Goal: Information Seeking & Learning: Check status

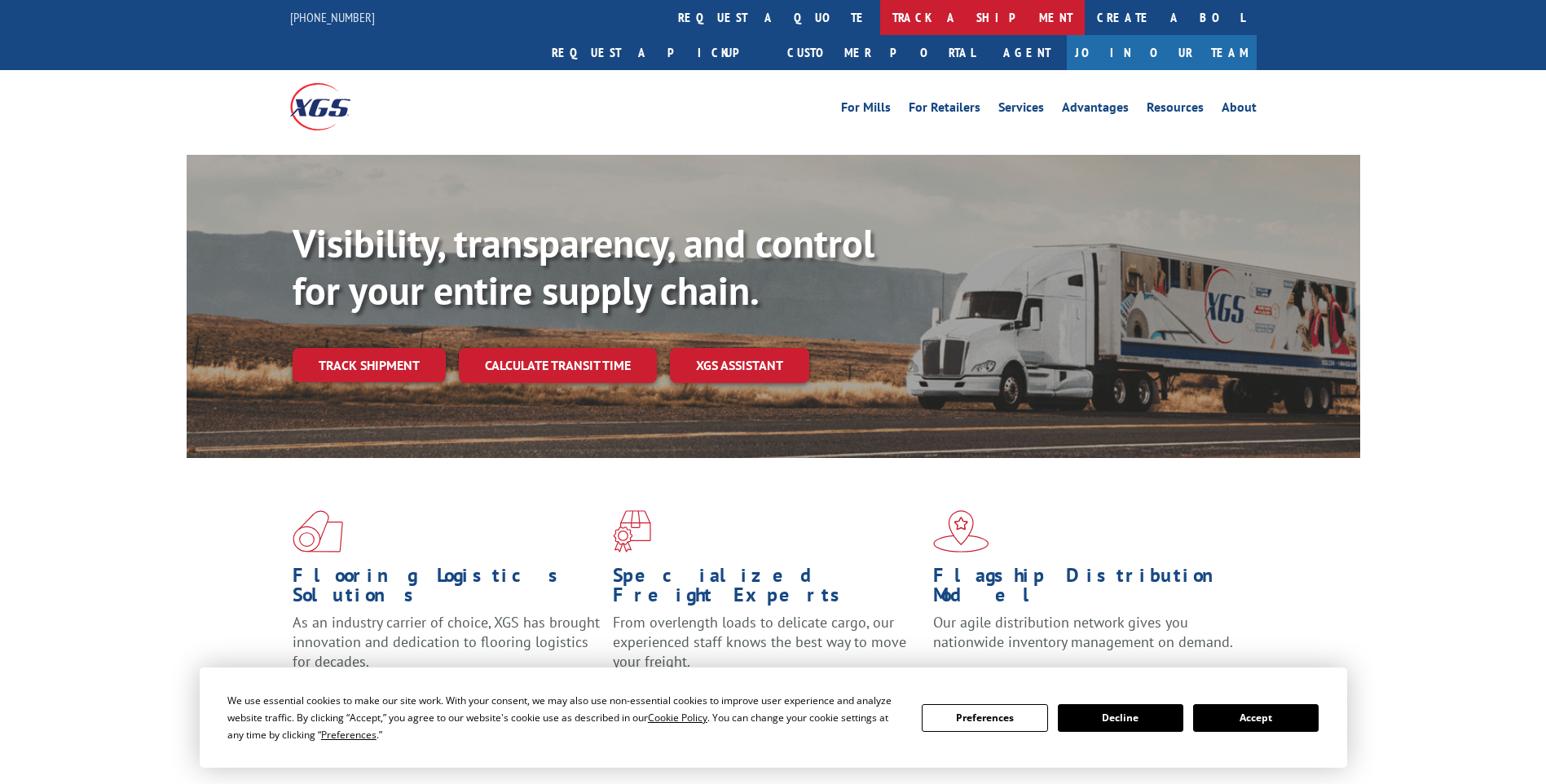
drag, startPoint x: 0, startPoint y: 0, endPoint x: 713, endPoint y: 22, distance: 713.3
click at [880, 22] on link "track a shipment" at bounding box center [982, 17] width 204 height 35
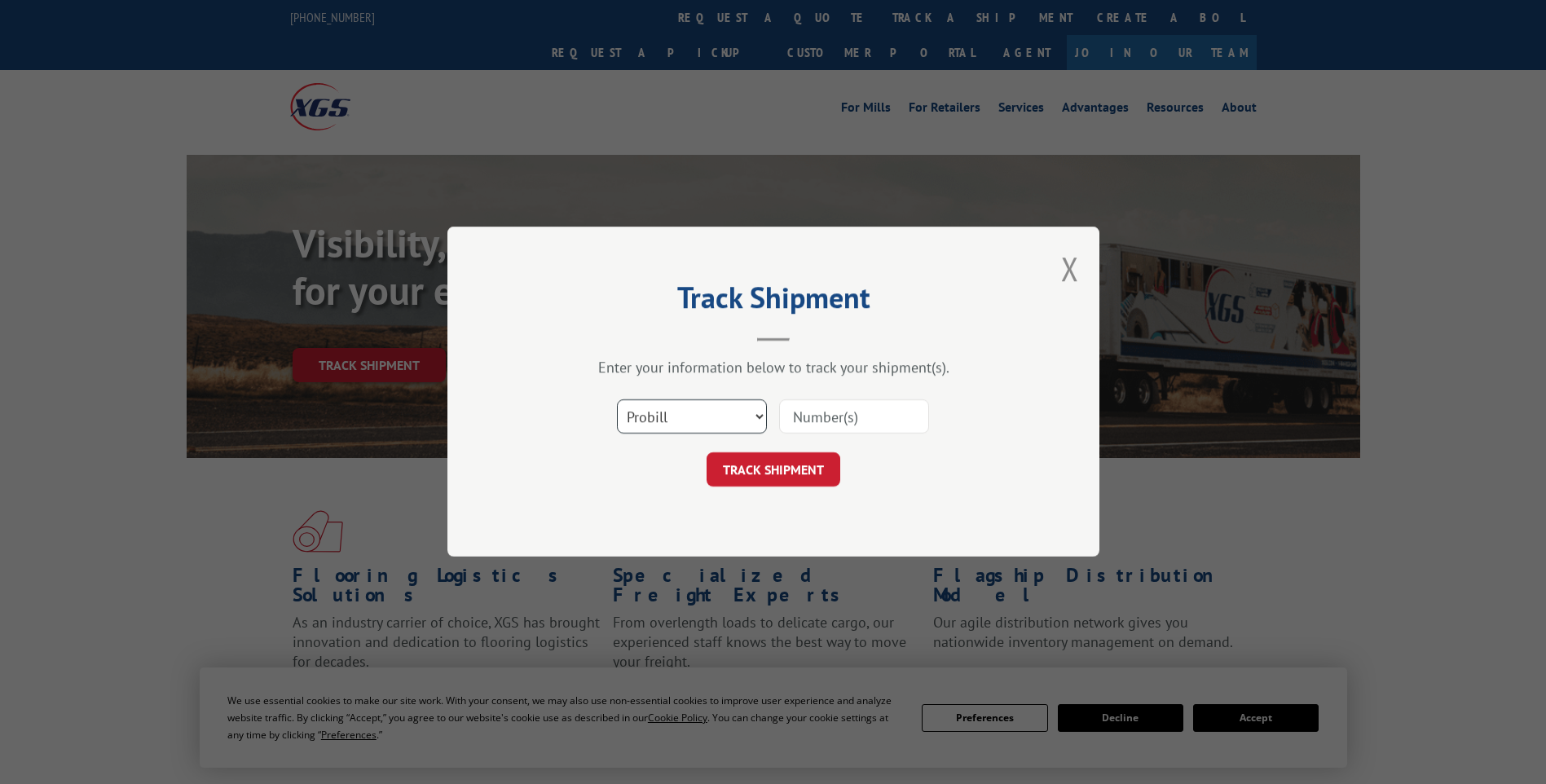
click at [715, 419] on select "Select category... Probill BOL PO" at bounding box center [692, 417] width 150 height 35
click at [815, 425] on input at bounding box center [854, 417] width 150 height 35
paste input "2876119"
type input "2876119"
click at [796, 489] on div "Track Shipment Enter your information below to track your shipment(s). Select c…" at bounding box center [773, 391] width 652 height 330
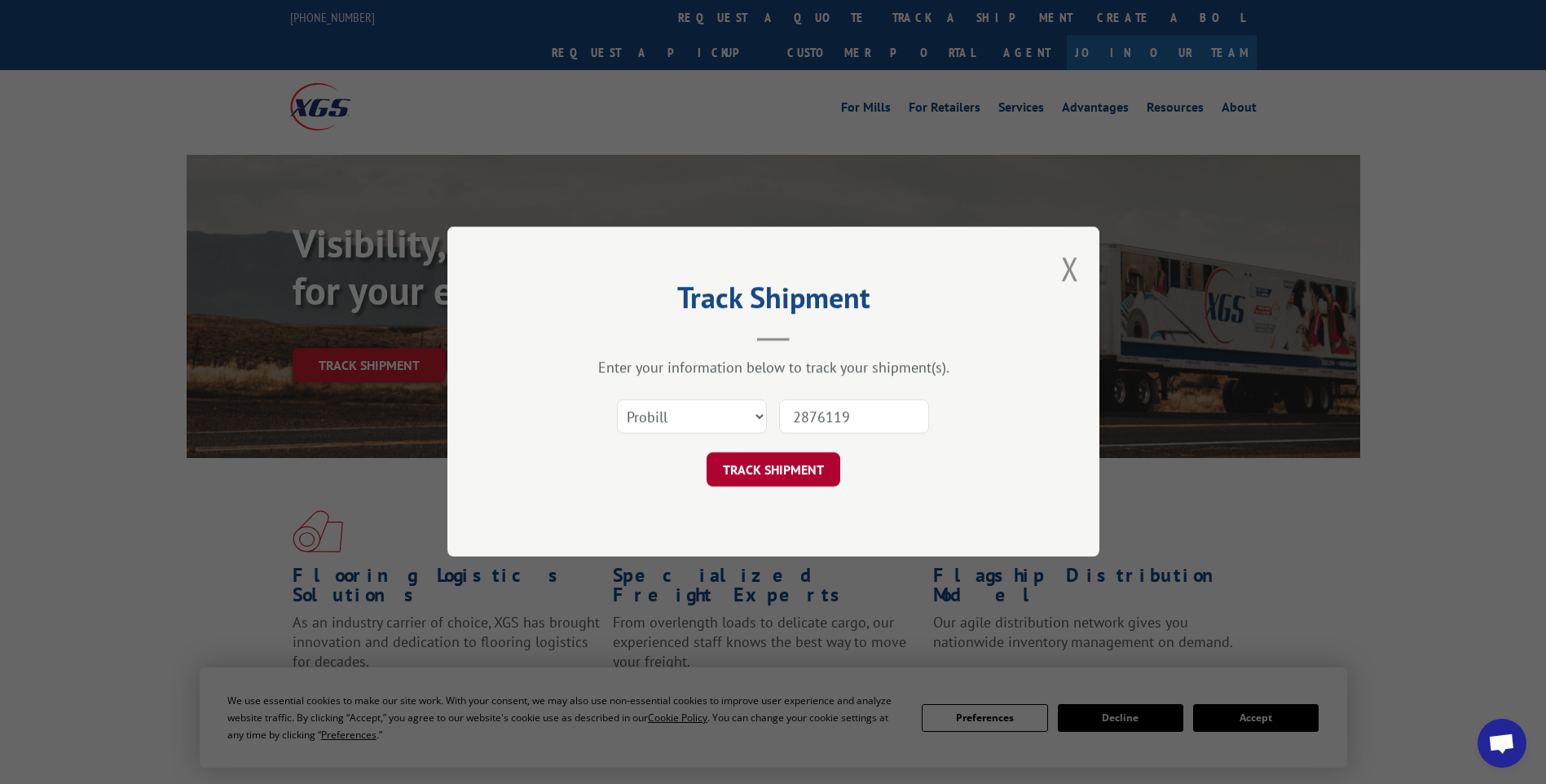
click at [795, 479] on button "TRACK SHIPMENT" at bounding box center [773, 471] width 133 height 35
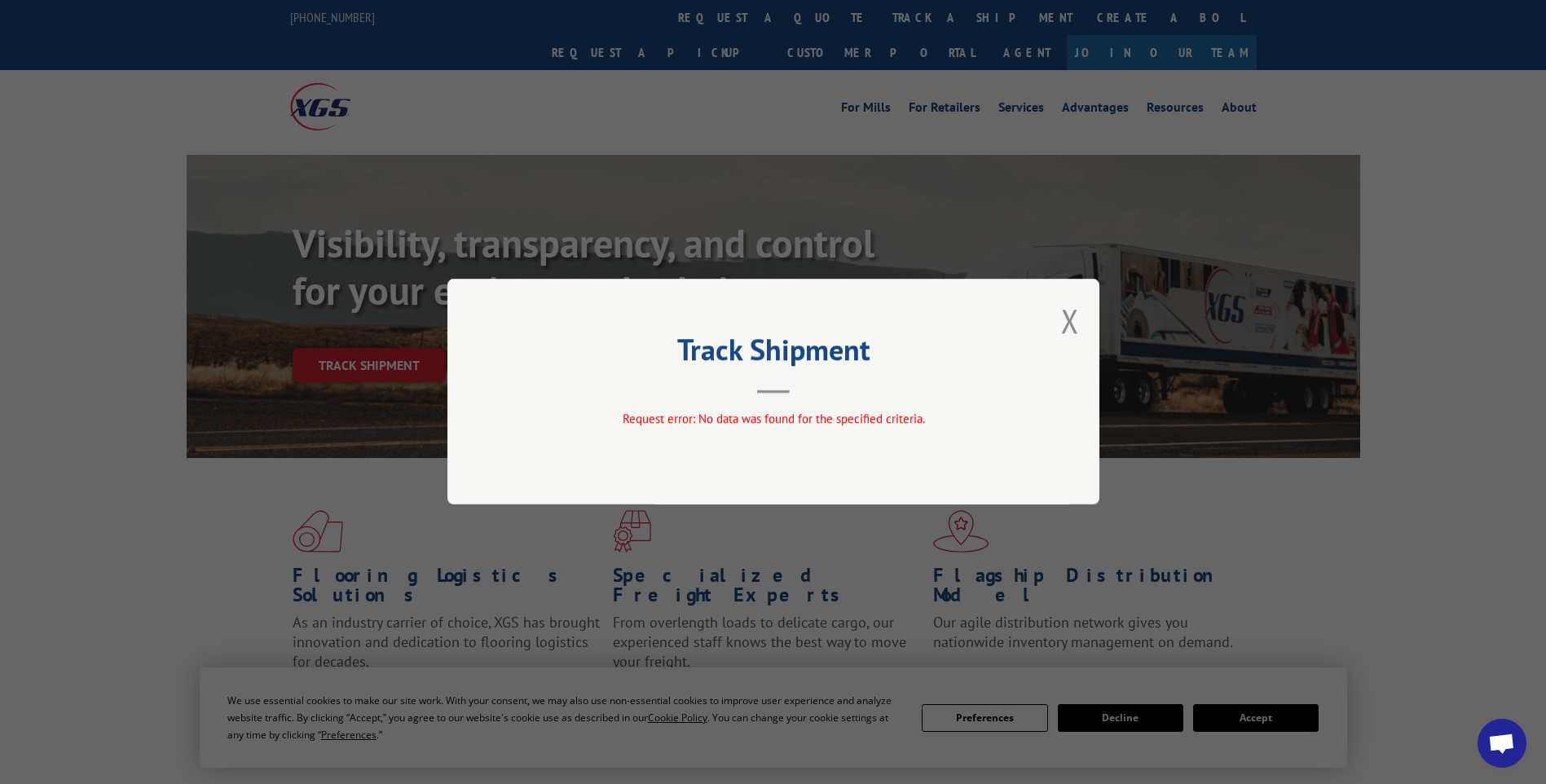
click at [1092, 321] on div "Track Shipment Request error: No data was found for the specified criteria." at bounding box center [773, 391] width 652 height 226
click at [1080, 322] on div "Track Shipment Request error: No data was found for the specified criteria." at bounding box center [773, 391] width 652 height 226
click at [1060, 325] on div "Track Shipment Request error: No data was found for the specified criteria." at bounding box center [773, 391] width 652 height 226
click at [1072, 323] on button "Close modal" at bounding box center [1070, 321] width 18 height 43
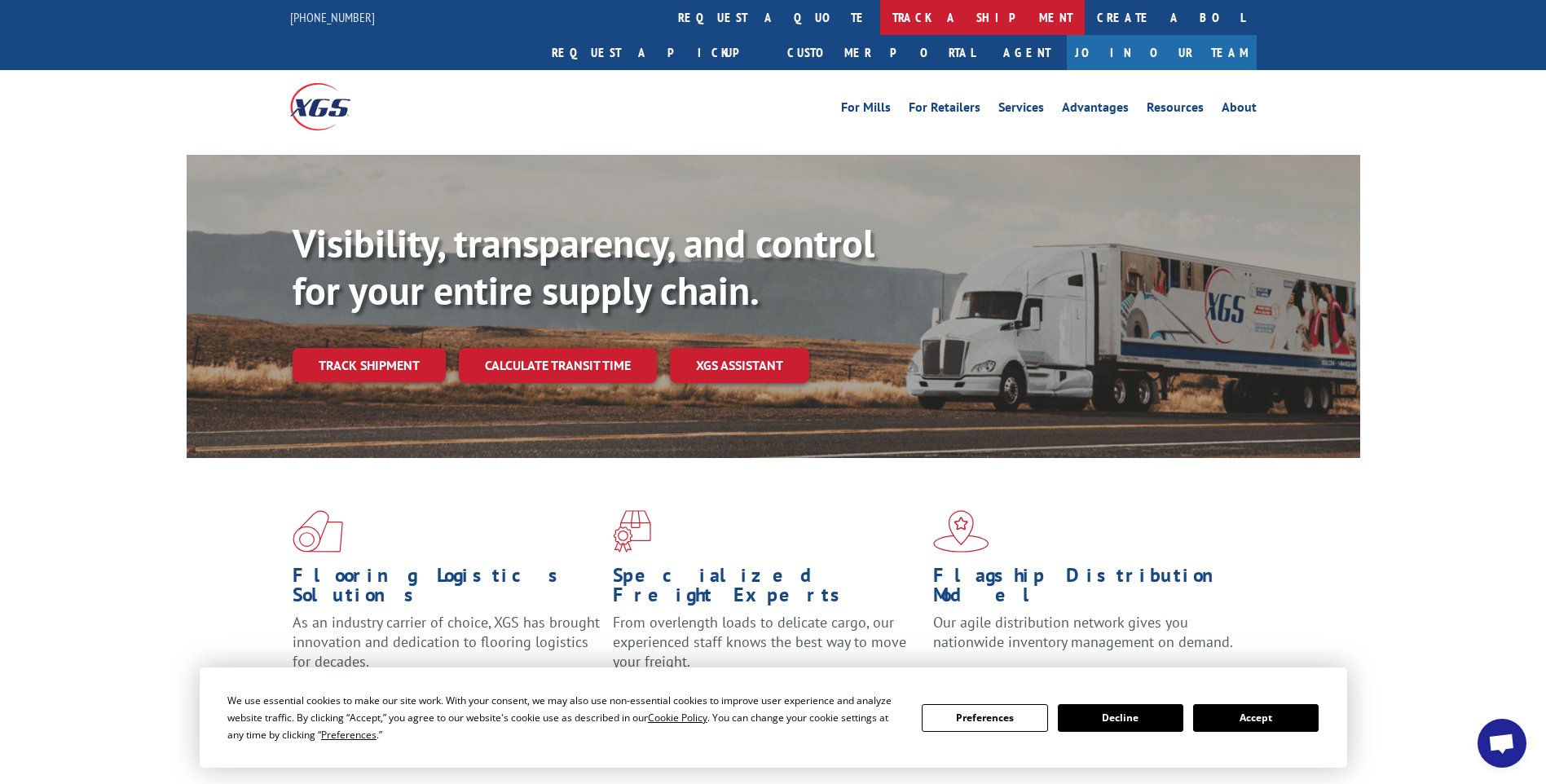
click at [880, 21] on link "track a shipment" at bounding box center [982, 17] width 204 height 35
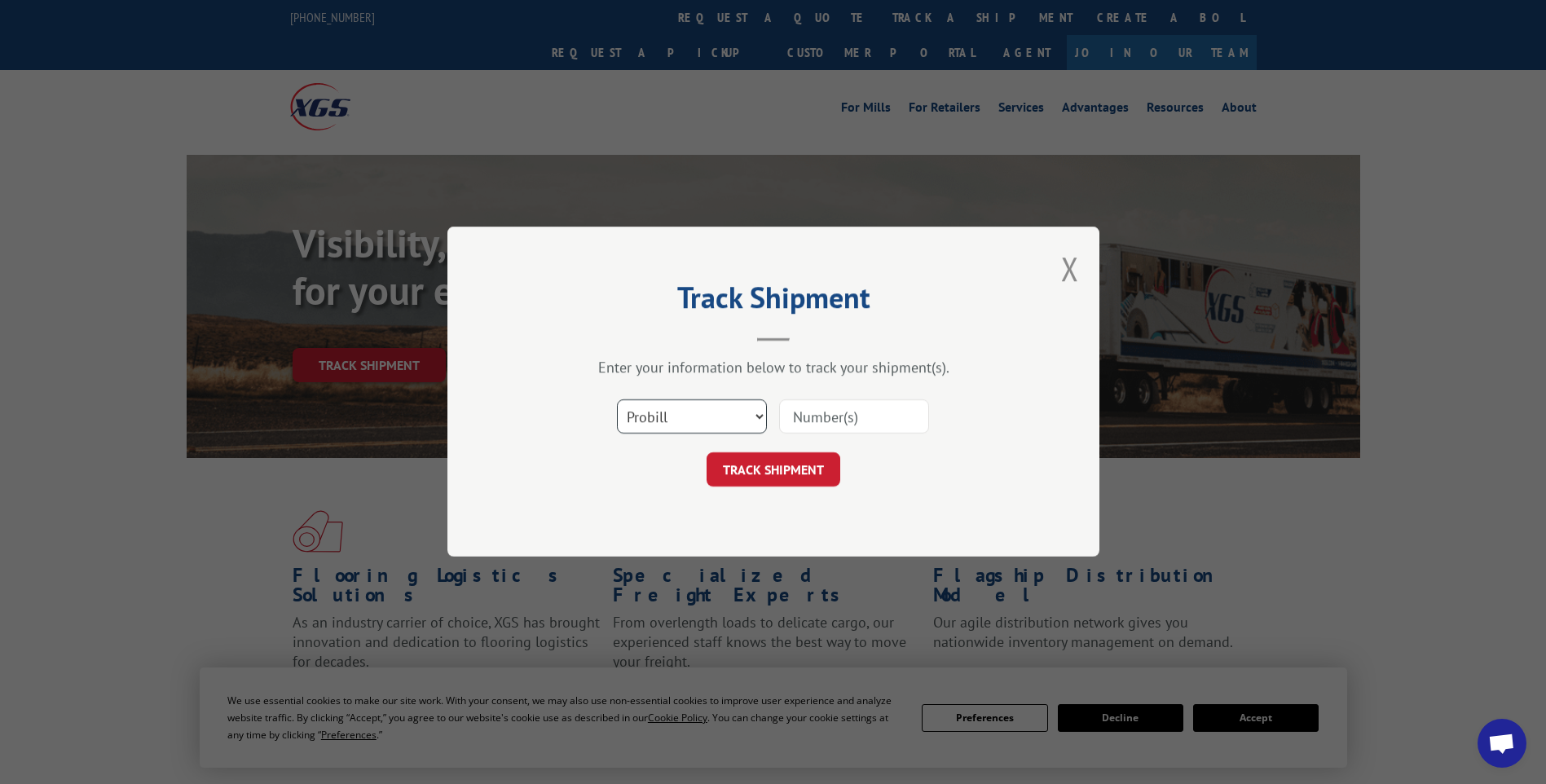
click at [682, 410] on select "Select category... Probill BOL PO" at bounding box center [692, 417] width 150 height 35
select select "bol"
click at [617, 400] on select "Select category... Probill BOL PO" at bounding box center [692, 417] width 150 height 35
click at [796, 425] on input at bounding box center [854, 417] width 150 height 35
paste input "2876119"
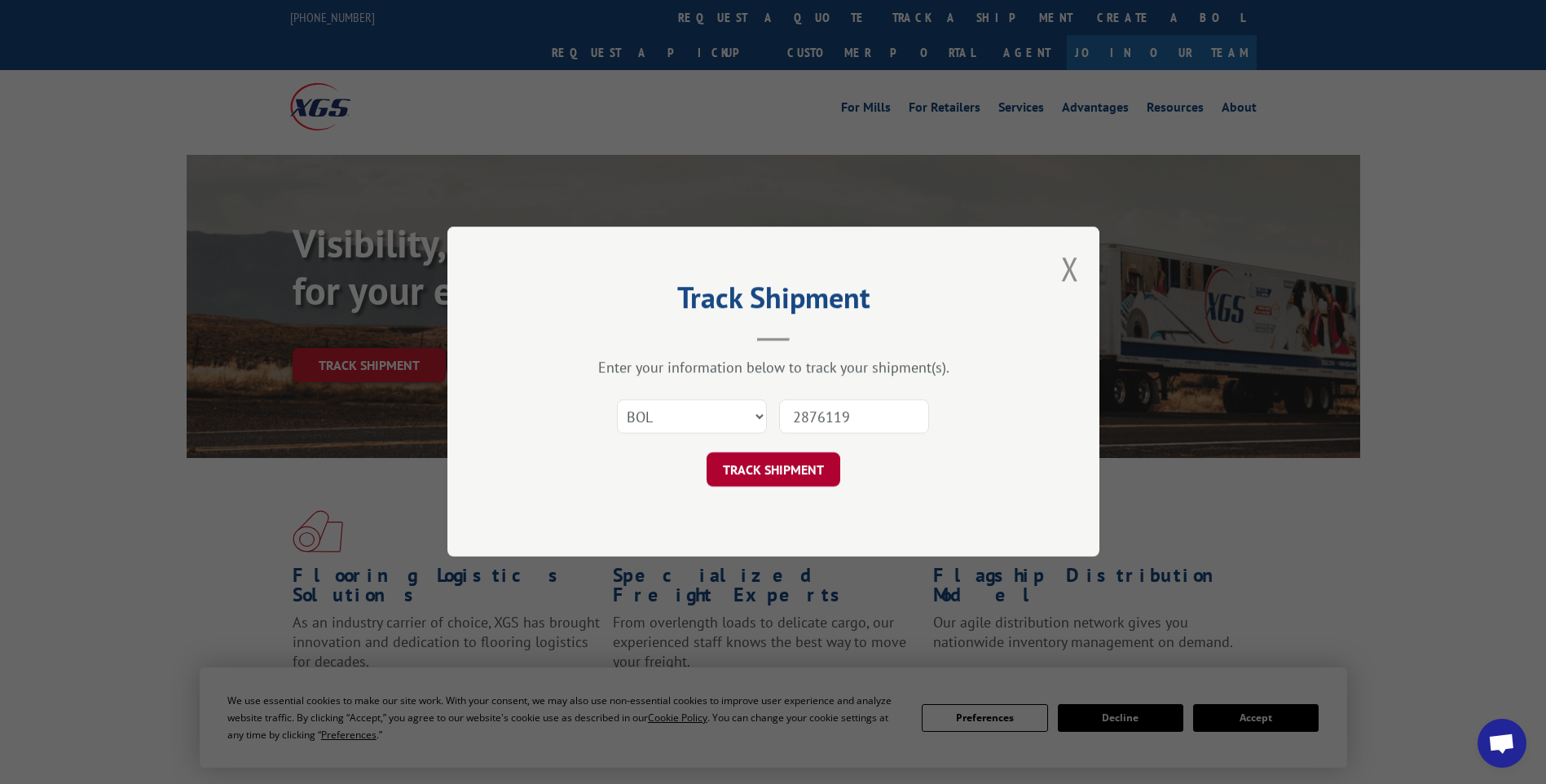
type input "2876119"
click at [773, 466] on button "TRACK SHIPMENT" at bounding box center [773, 471] width 133 height 35
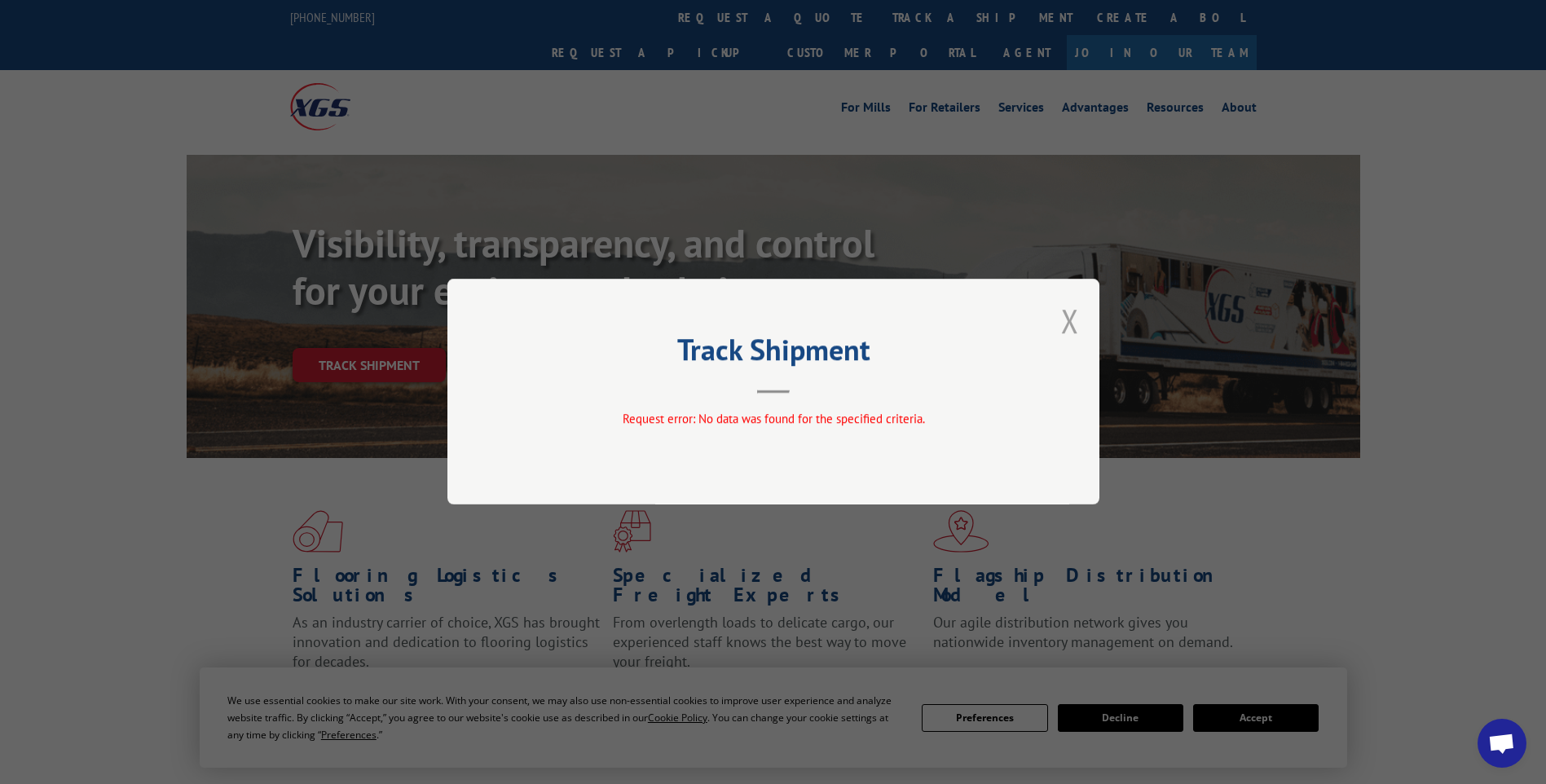
click at [1068, 315] on button "Close modal" at bounding box center [1070, 321] width 18 height 43
